Goal: Information Seeking & Learning: Understand process/instructions

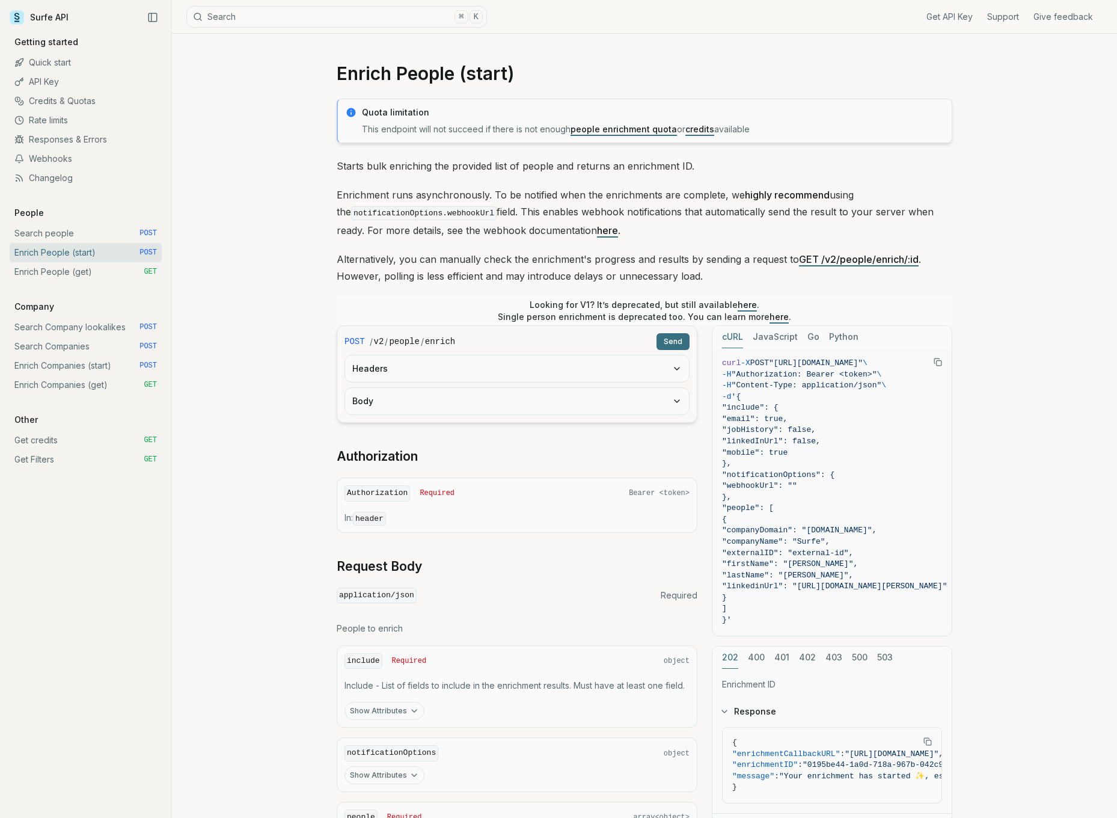
click at [251, 266] on div "Enrich People (start) Quota limitation This endpoint will not succeed if there …" at bounding box center [644, 512] width 945 height 956
drag, startPoint x: 368, startPoint y: 127, endPoint x: 503, endPoint y: 127, distance: 134.7
click at [497, 127] on p "This endpoint will not succeed if there is not enough people enrichment quota o…" at bounding box center [653, 129] width 583 height 12
click at [503, 127] on p "This endpoint will not succeed if there is not enough people enrichment quota o…" at bounding box center [653, 129] width 583 height 12
drag, startPoint x: 546, startPoint y: 129, endPoint x: 449, endPoint y: 133, distance: 96.9
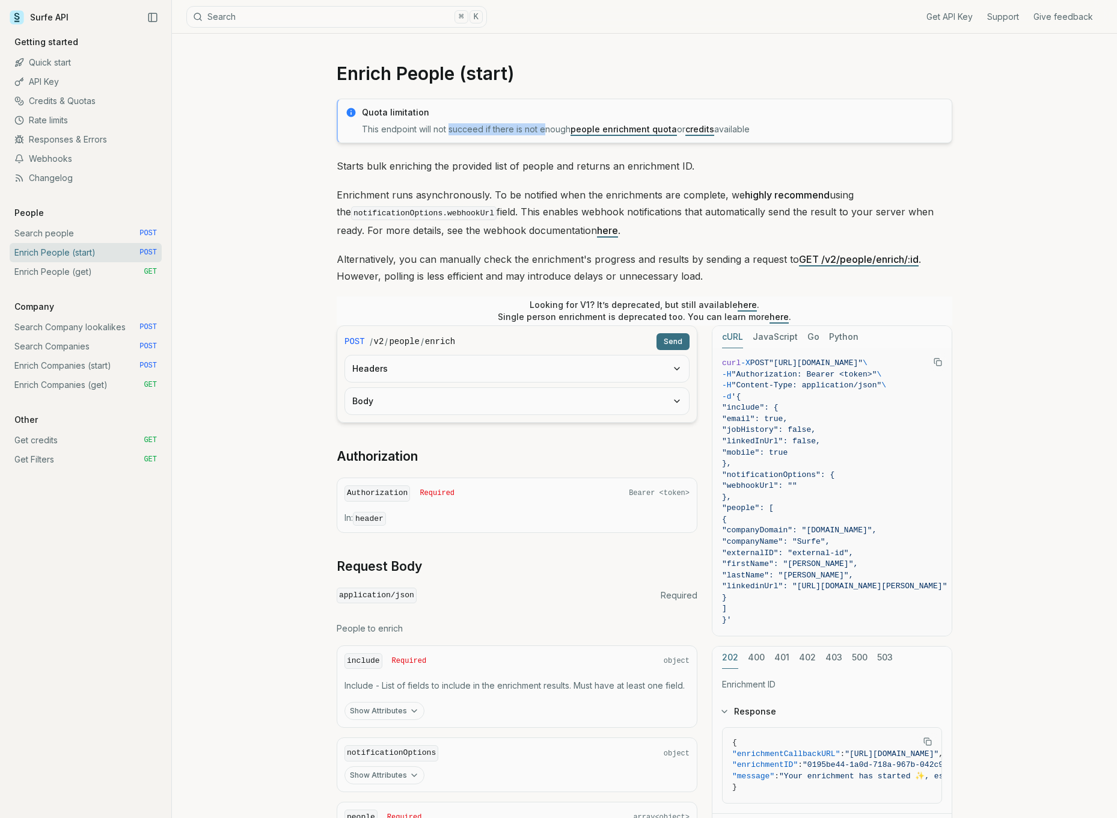
click at [450, 133] on p "This endpoint will not succeed if there is not enough people enrichment quota o…" at bounding box center [653, 129] width 583 height 12
click at [449, 133] on p "This endpoint will not succeed if there is not enough people enrichment quota o…" at bounding box center [653, 129] width 583 height 12
drag, startPoint x: 356, startPoint y: 166, endPoint x: 634, endPoint y: 160, distance: 277.8
click at [634, 160] on article "Enrich People (start) Quota limitation This endpoint will not succeed if there …" at bounding box center [644, 512] width 673 height 956
drag, startPoint x: 670, startPoint y: 165, endPoint x: 505, endPoint y: 165, distance: 165.3
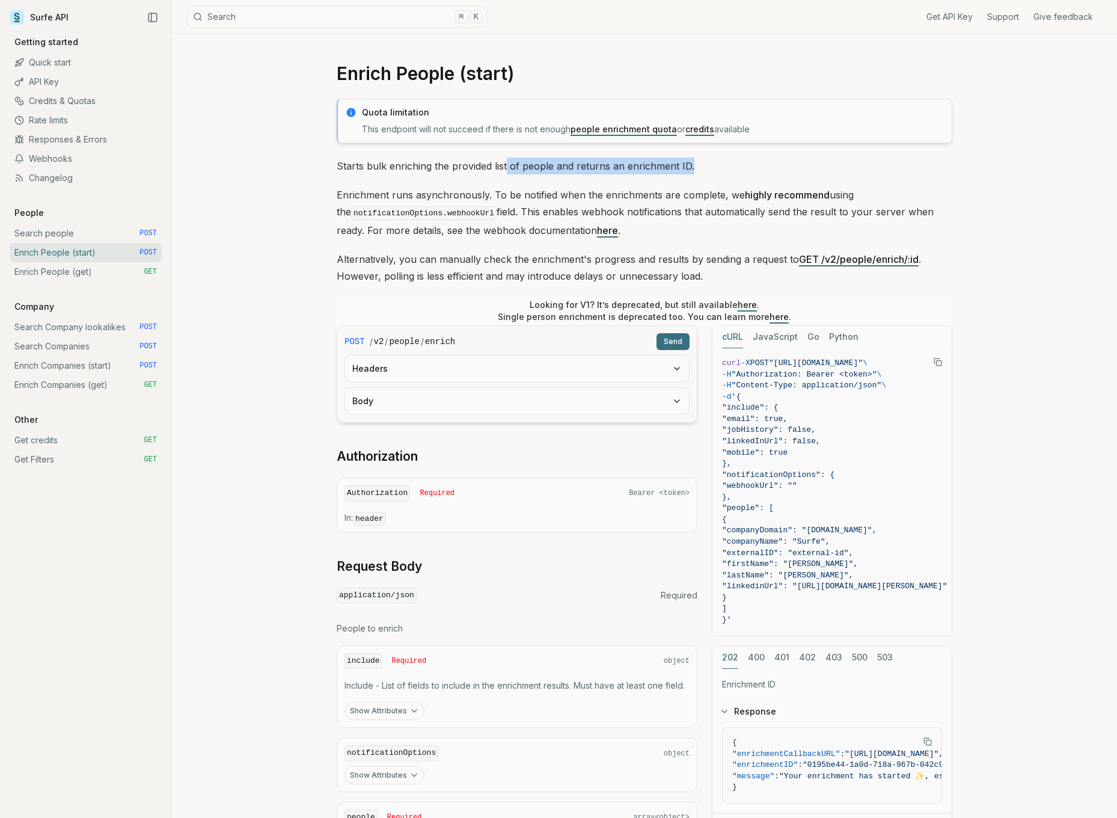
click at [505, 165] on p "Starts bulk enriching the provided list of people and returns an enrichment ID." at bounding box center [645, 166] width 616 height 17
drag, startPoint x: 323, startPoint y: 201, endPoint x: 473, endPoint y: 202, distance: 150.3
click at [473, 202] on article "Enrich People (start) Quota limitation This endpoint will not succeed if there …" at bounding box center [644, 512] width 673 height 956
click at [474, 202] on p "Enrichment runs asynchronously. To be notified when the enrichments are complet…" at bounding box center [645, 212] width 616 height 52
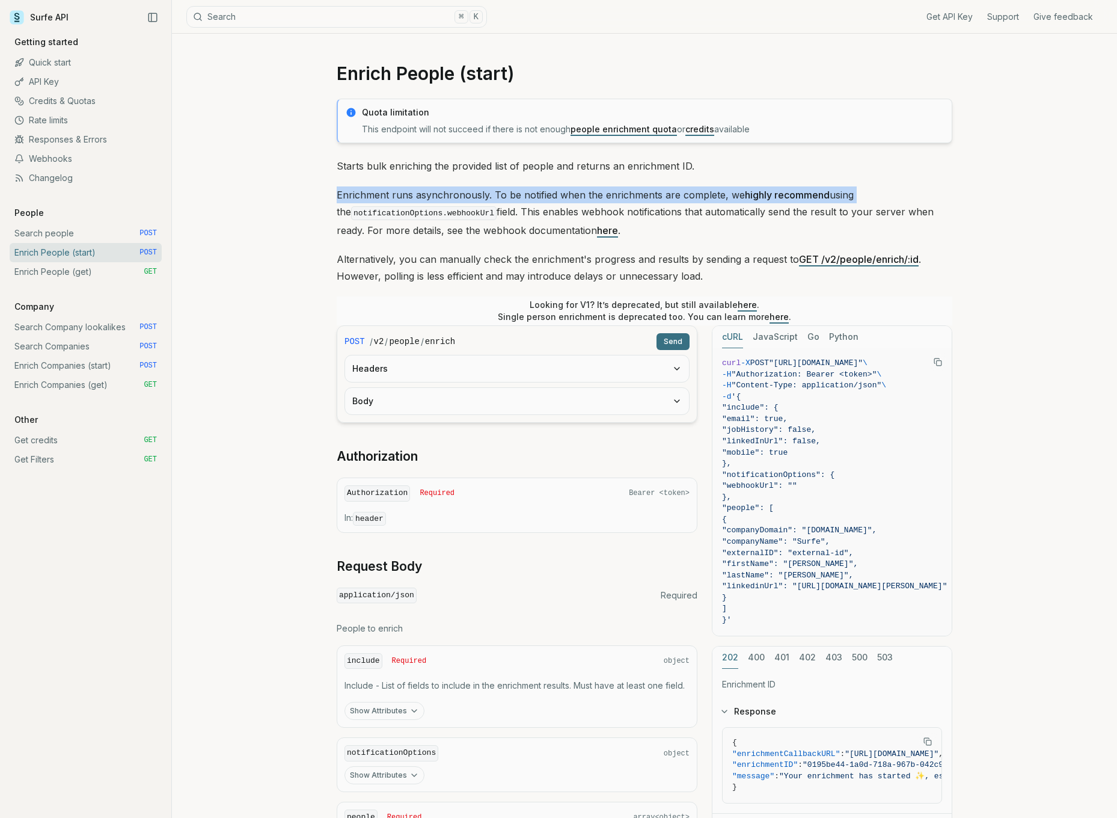
drag, startPoint x: 852, startPoint y: 197, endPoint x: 493, endPoint y: 185, distance: 359.2
click at [504, 185] on div "Quota limitation This endpoint will not succeed if there is not enough people e…" at bounding box center [645, 497] width 616 height 797
click at [493, 185] on div "Quota limitation This endpoint will not succeed if there is not enough people e…" at bounding box center [645, 497] width 616 height 797
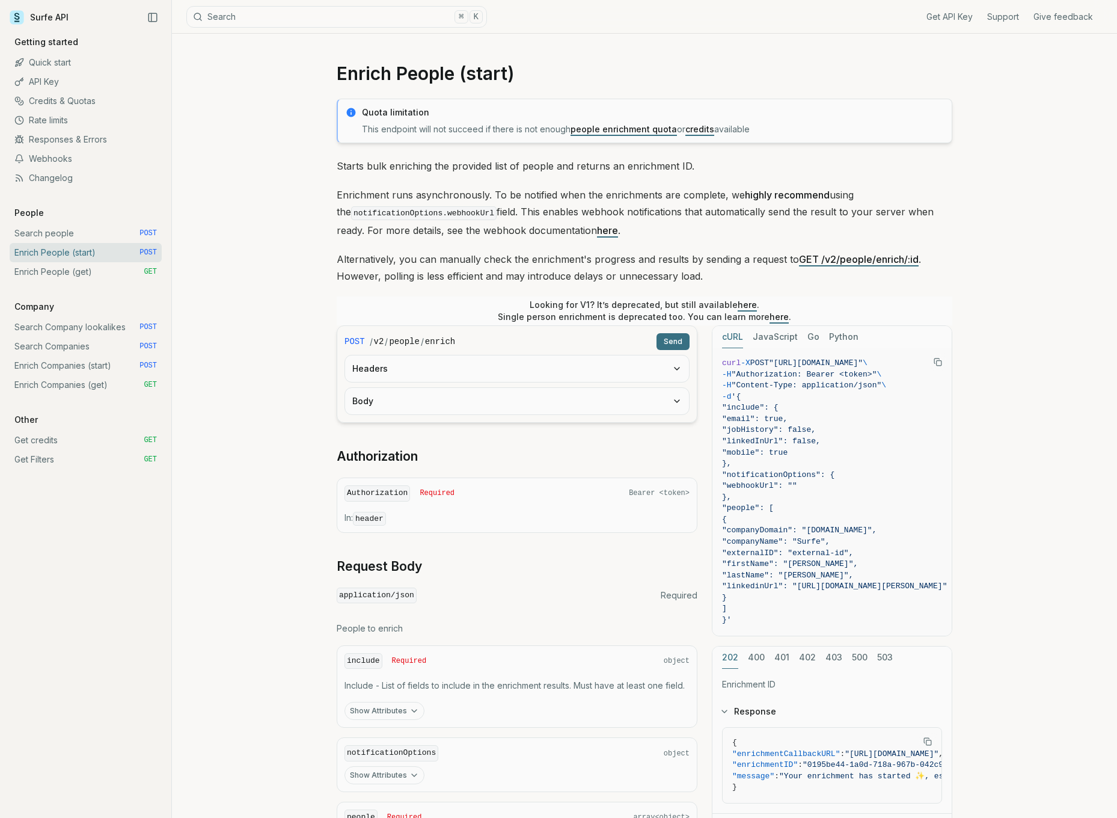
click at [76, 158] on link "Webhooks" at bounding box center [86, 158] width 152 height 19
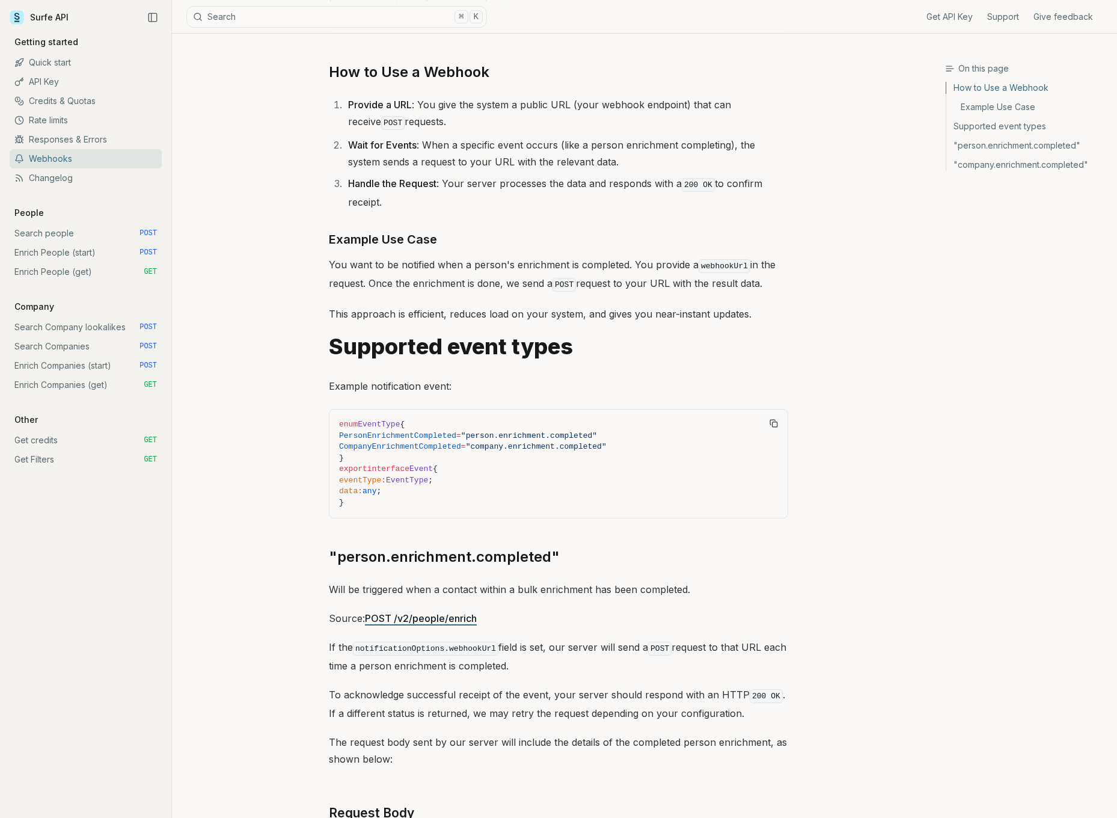
scroll to position [277, 0]
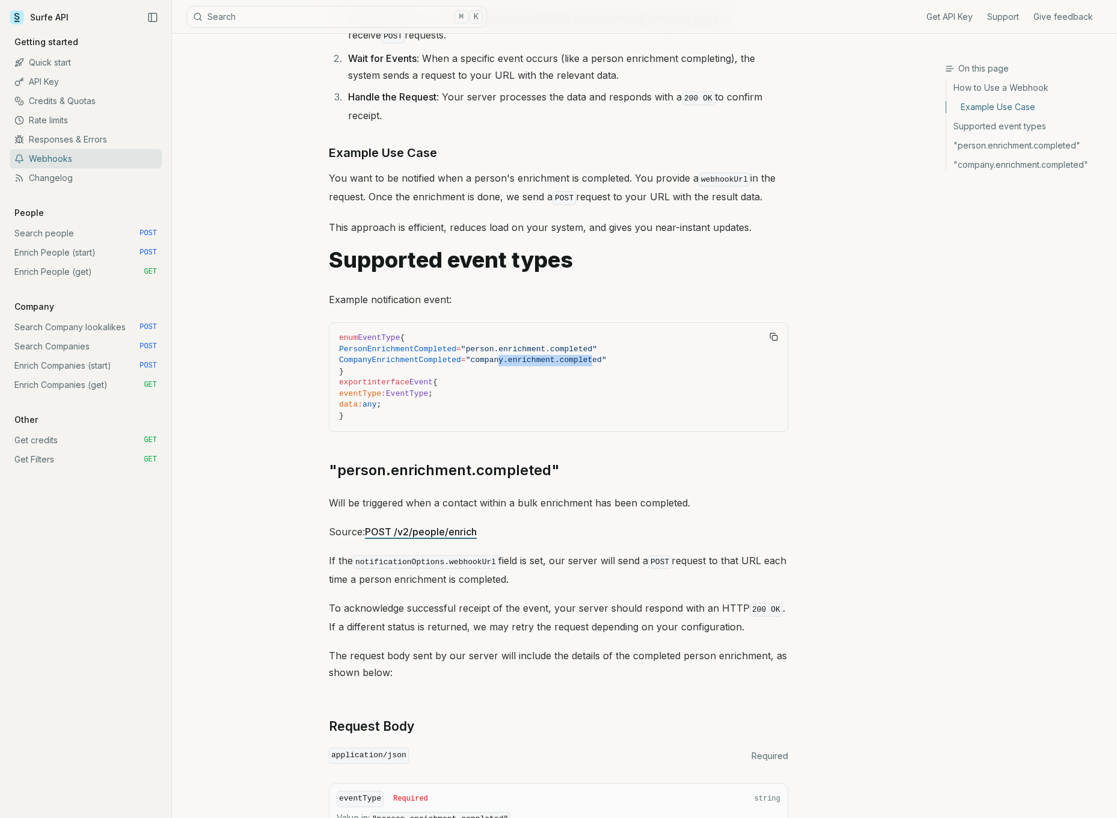
drag, startPoint x: 633, startPoint y: 351, endPoint x: 536, endPoint y: 354, distance: 97.4
click at [540, 355] on span ""company.enrichment.completed"" at bounding box center [536, 359] width 141 height 9
click at [536, 355] on span ""company.enrichment.completed"" at bounding box center [536, 359] width 141 height 9
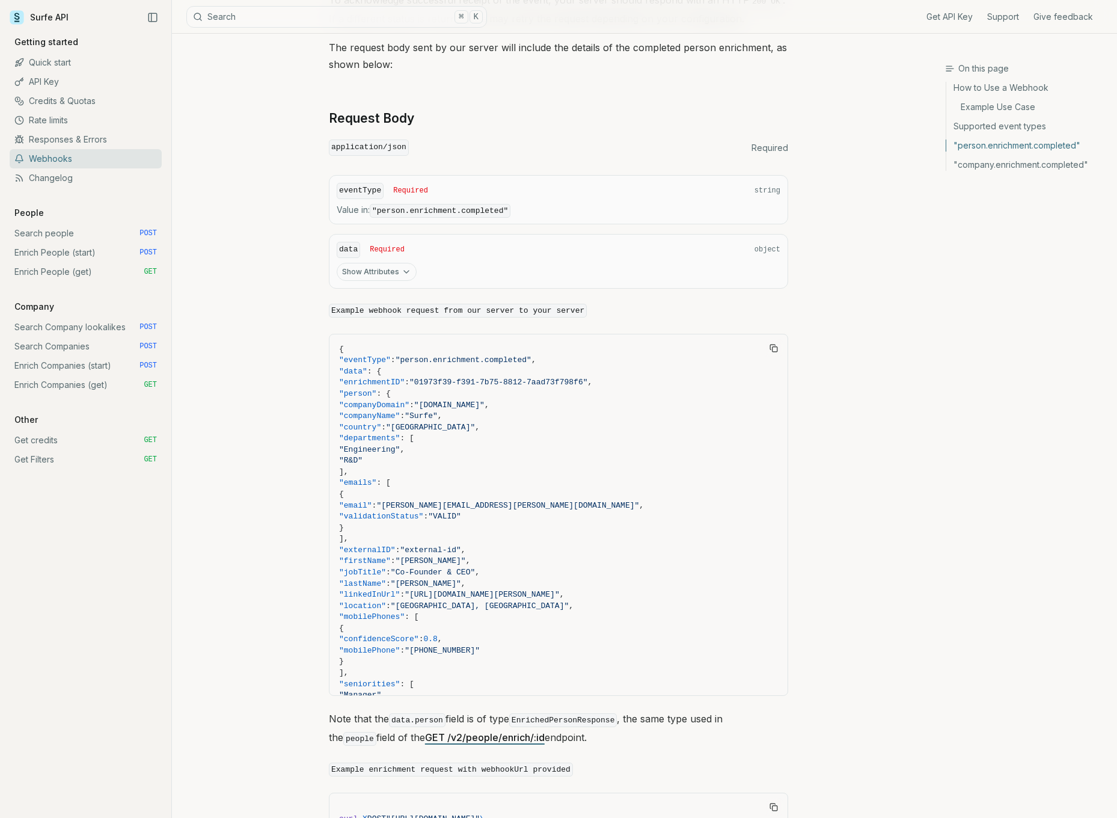
scroll to position [881, 0]
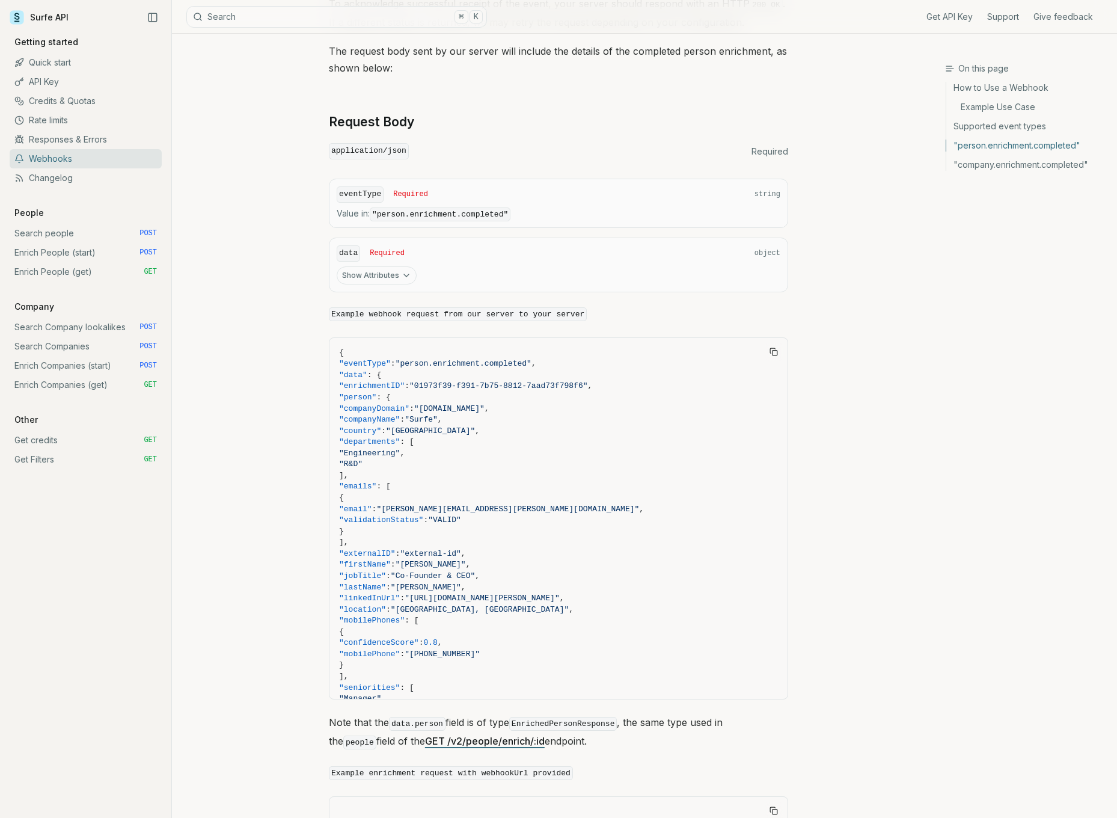
click at [269, 326] on div "On this page "person.enrichment.completed" Webhooks A webhook is a way for one …" at bounding box center [558, 750] width 773 height 3196
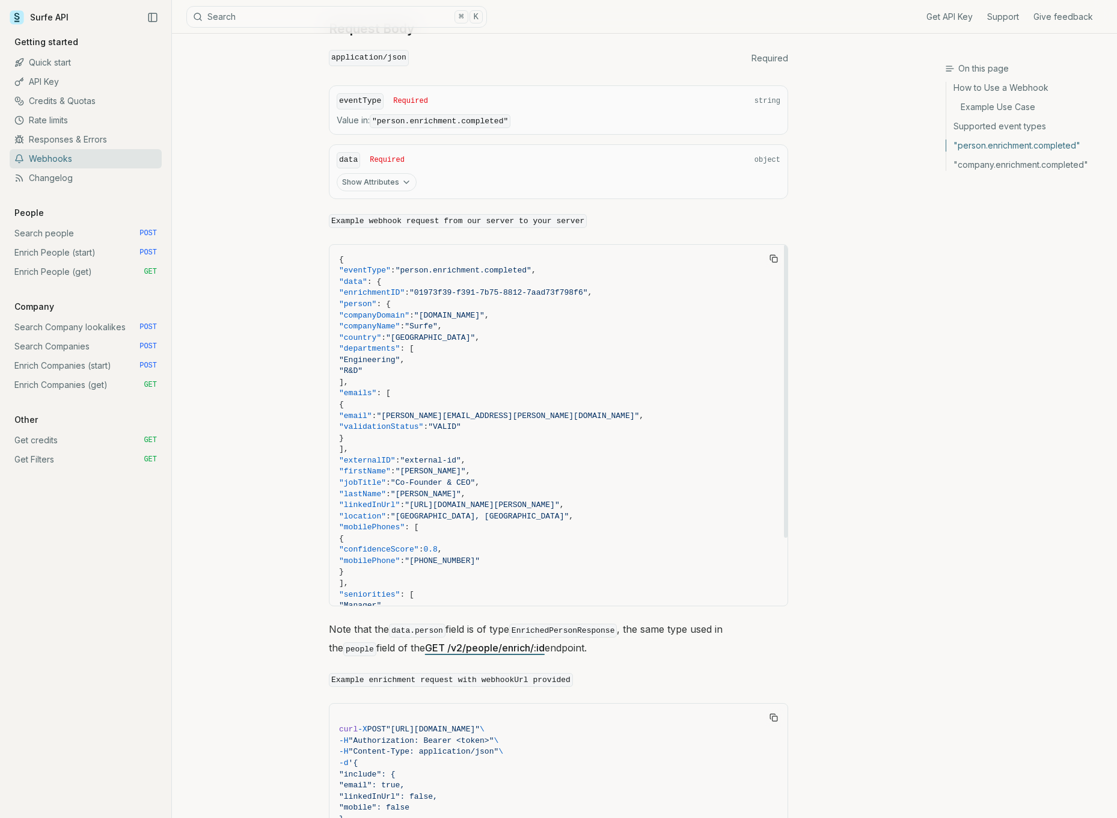
scroll to position [1037, 0]
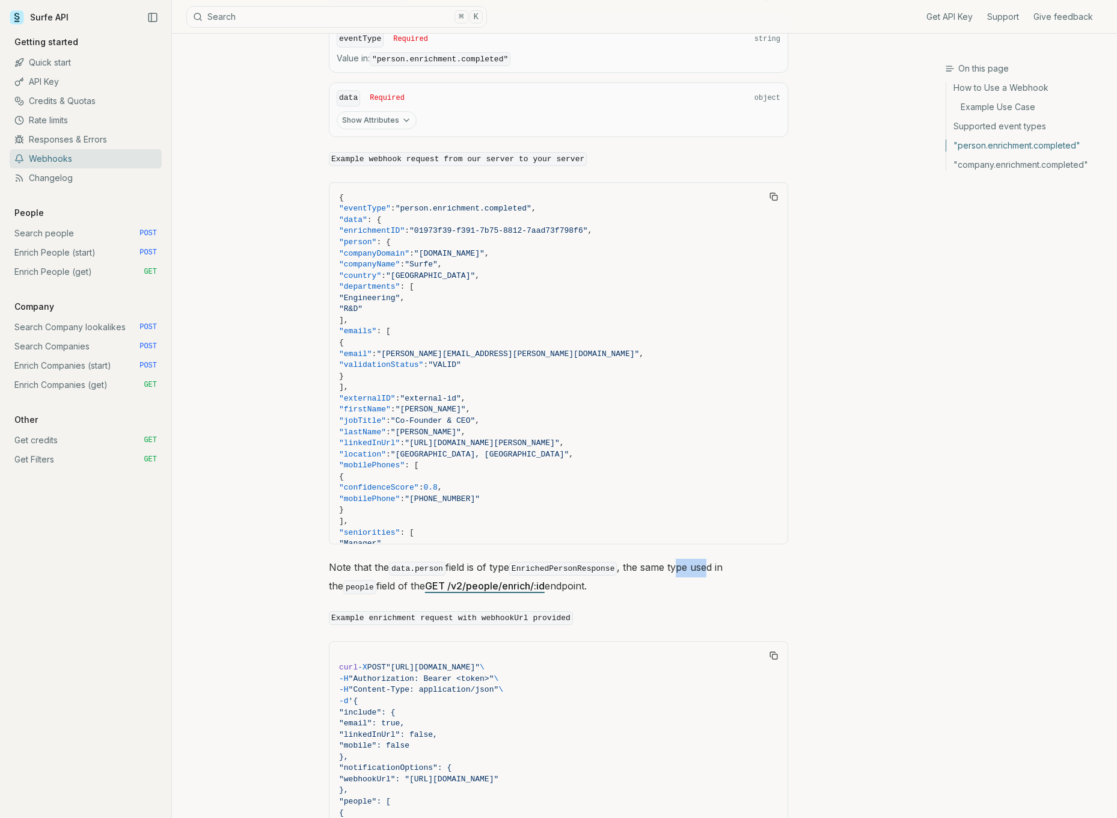
drag, startPoint x: 714, startPoint y: 559, endPoint x: 684, endPoint y: 556, distance: 30.3
click at [684, 559] on p "Note that the data.person field is of type EnrichedPersonResponse , the same ty…" at bounding box center [558, 577] width 459 height 37
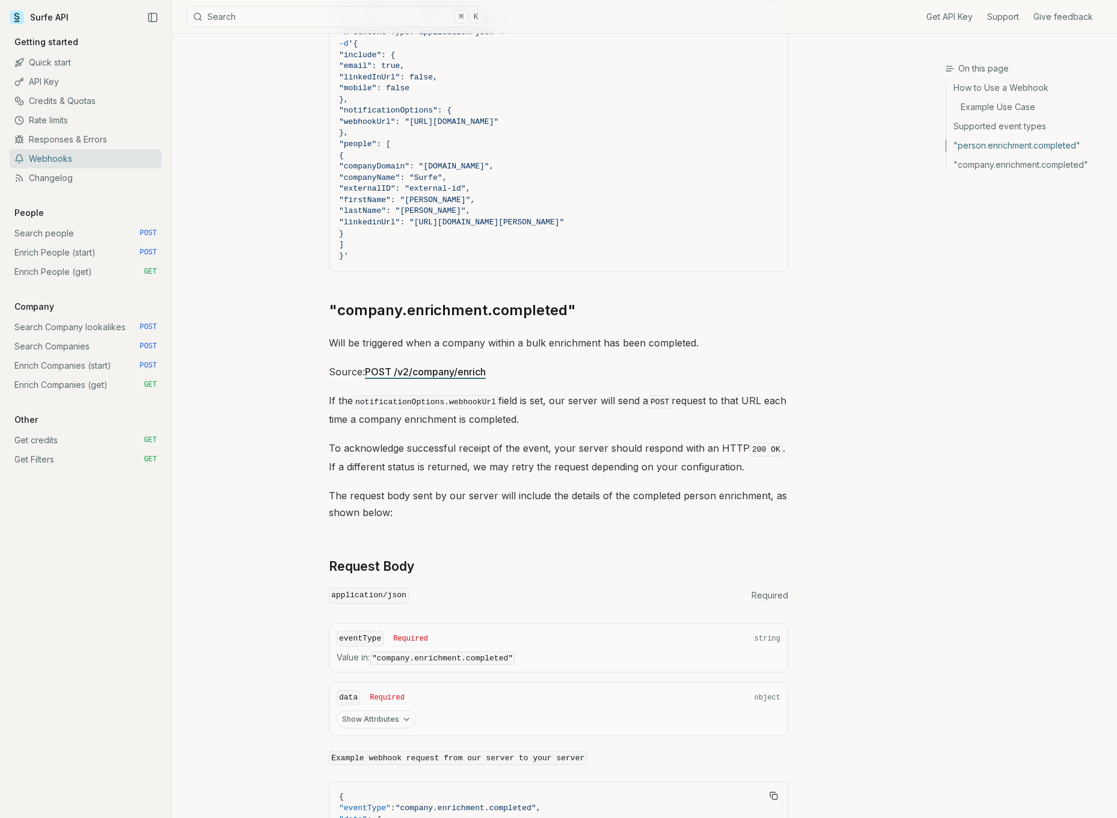
scroll to position [1699, 0]
